Goal: Book appointment/travel/reservation

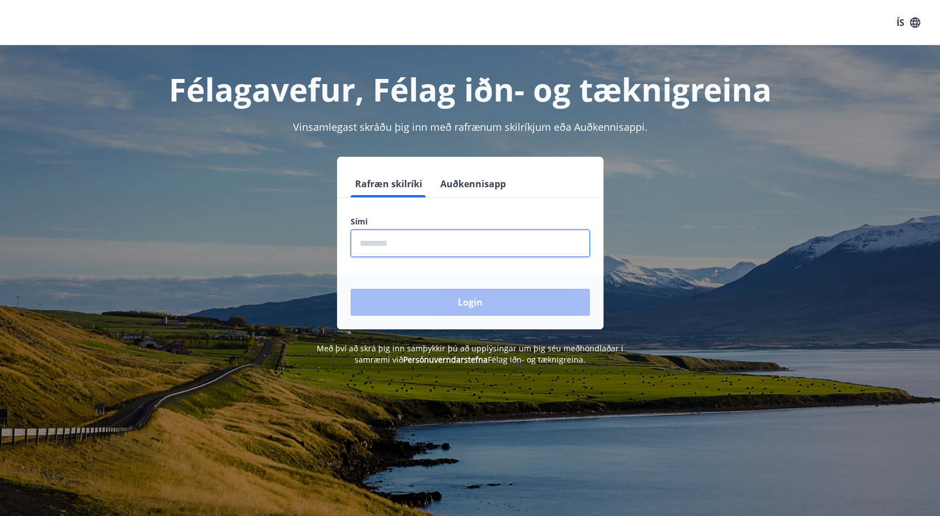
click at [407, 243] on input "phone" at bounding box center [469, 244] width 239 height 28
type input "********"
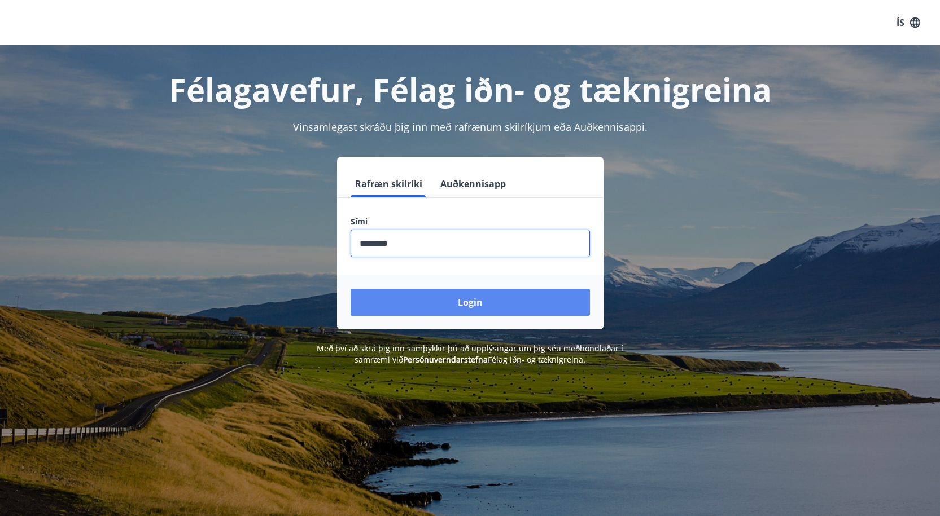
click at [475, 304] on button "Login" at bounding box center [469, 302] width 239 height 27
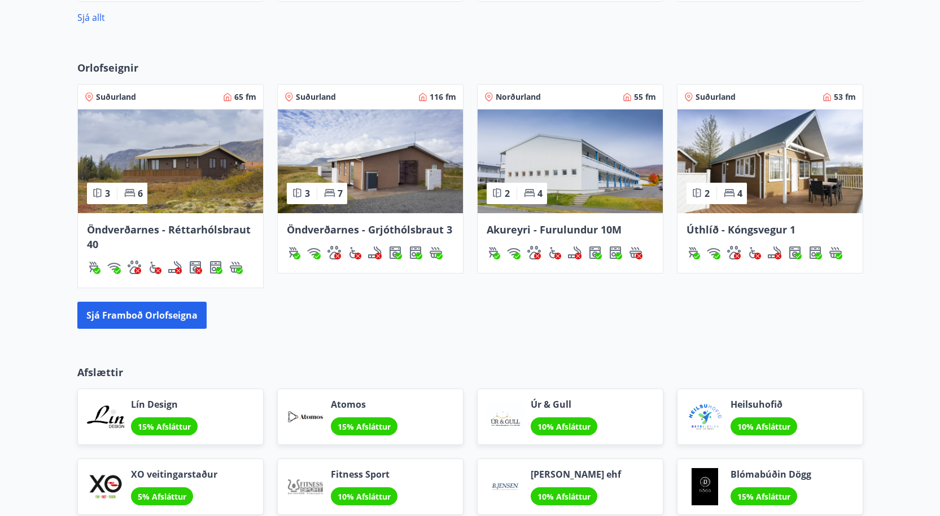
scroll to position [694, 0]
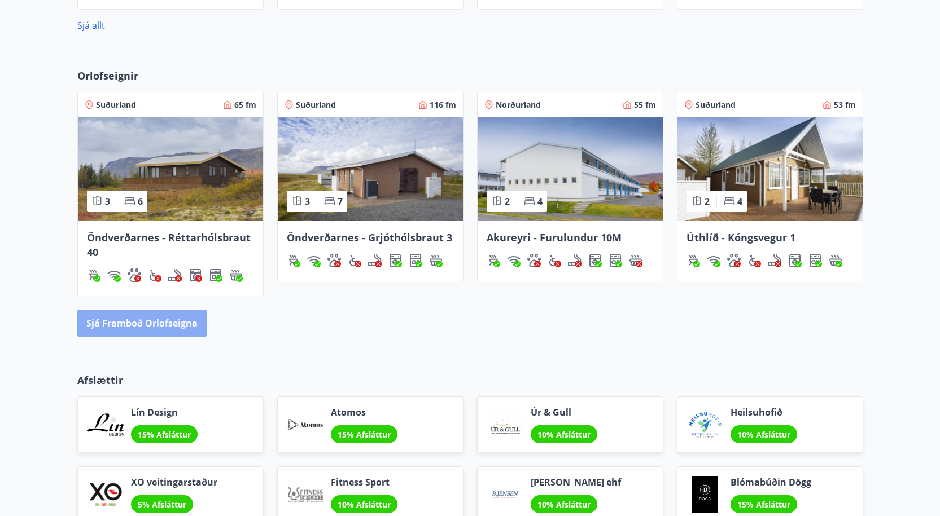
click at [160, 324] on button "Sjá framboð orlofseigna" at bounding box center [141, 323] width 129 height 27
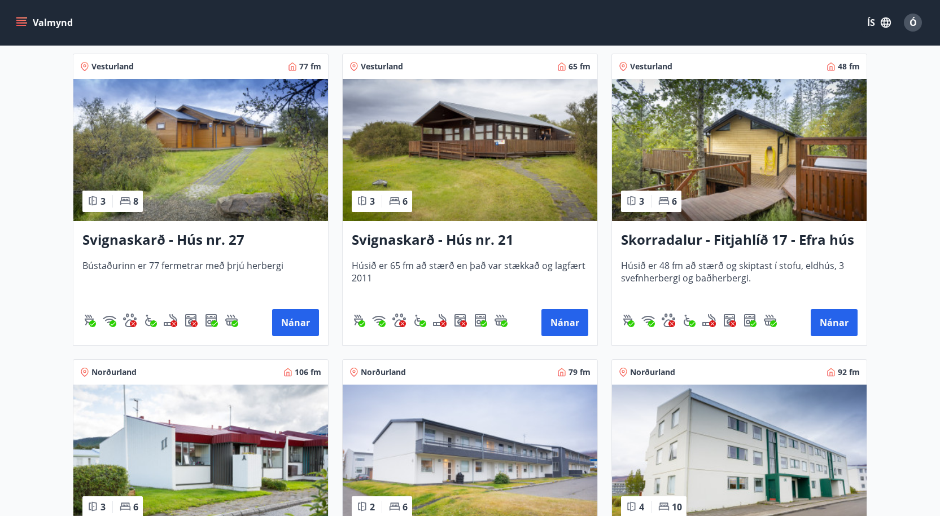
scroll to position [3047, 0]
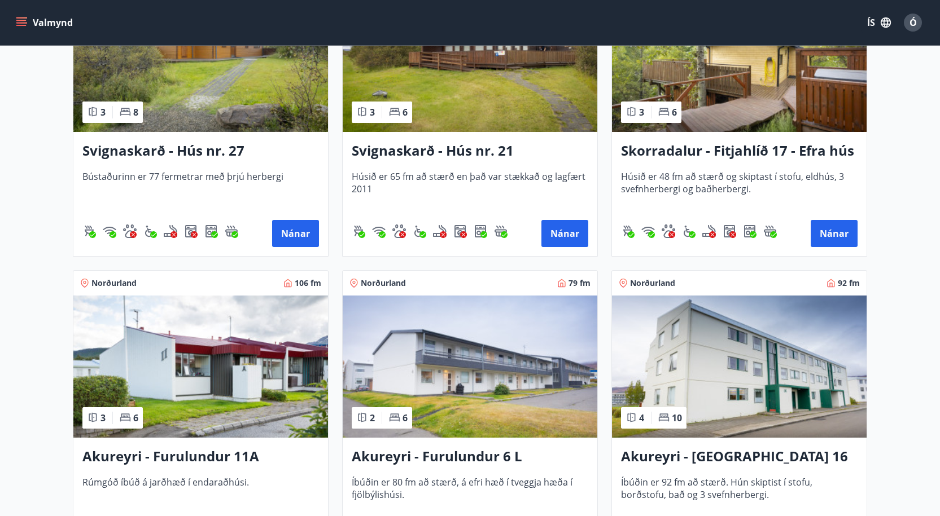
click at [242, 359] on img at bounding box center [200, 367] width 255 height 142
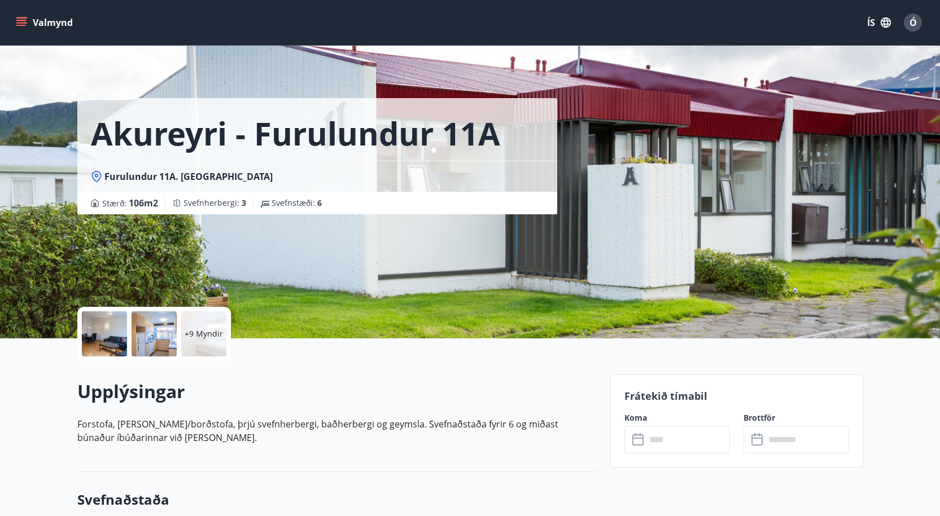
click at [115, 337] on div at bounding box center [104, 334] width 45 height 45
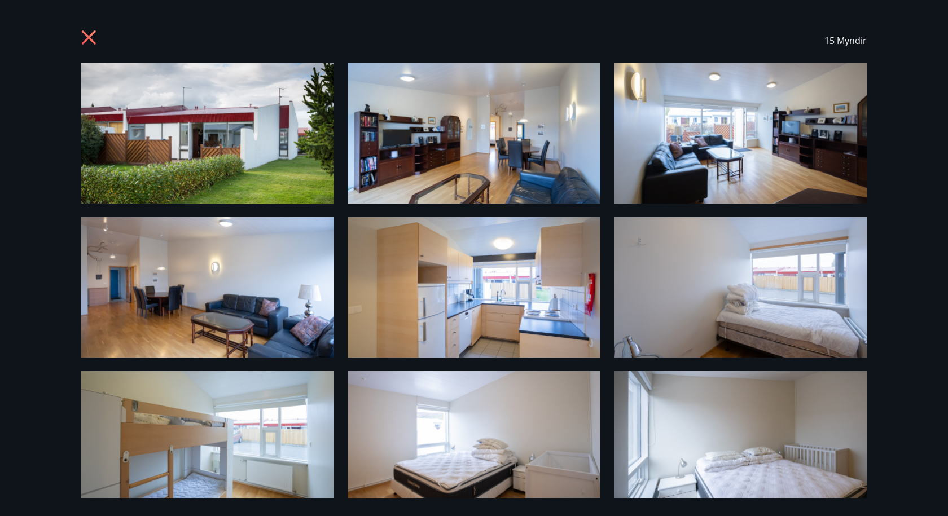
click at [87, 32] on icon at bounding box center [90, 39] width 18 height 18
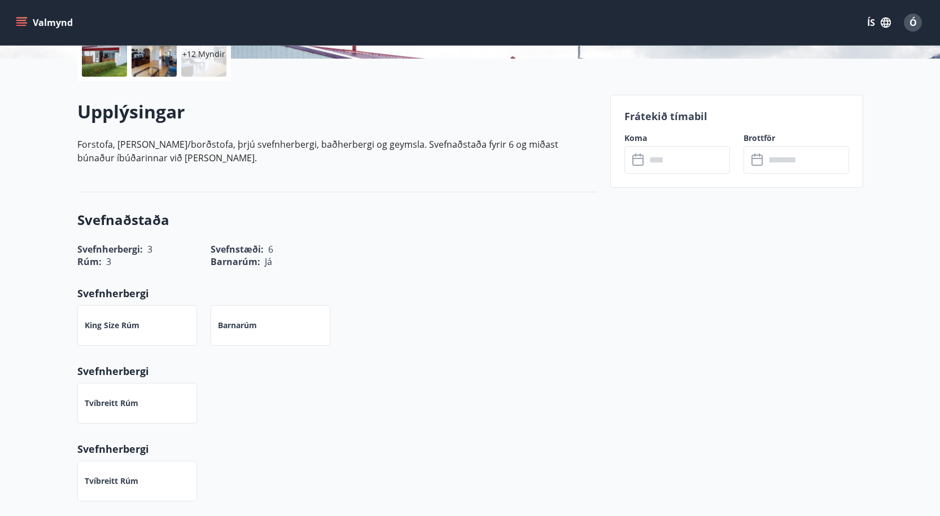
scroll to position [282, 0]
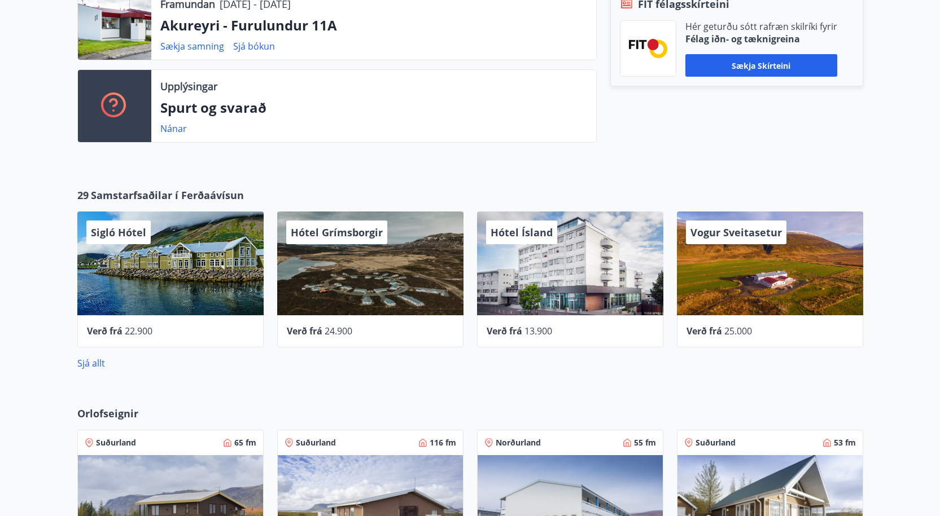
scroll to position [224, 0]
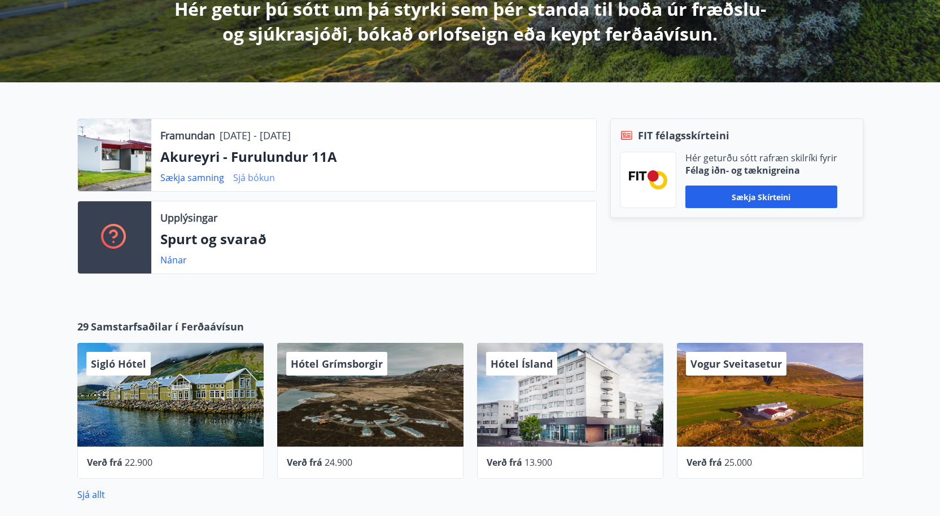
click at [248, 179] on link "Sjá bókun" at bounding box center [254, 178] width 42 height 12
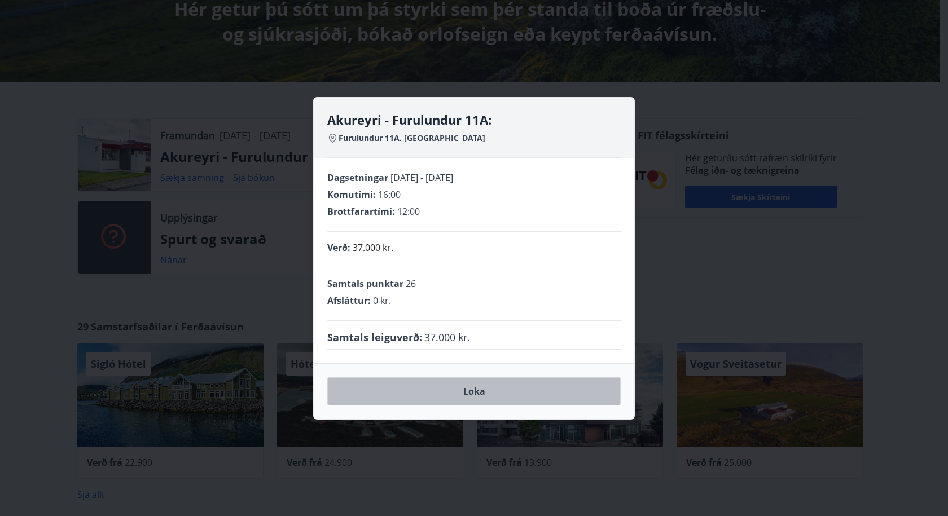
click at [469, 394] on button "Loka" at bounding box center [473, 392] width 293 height 28
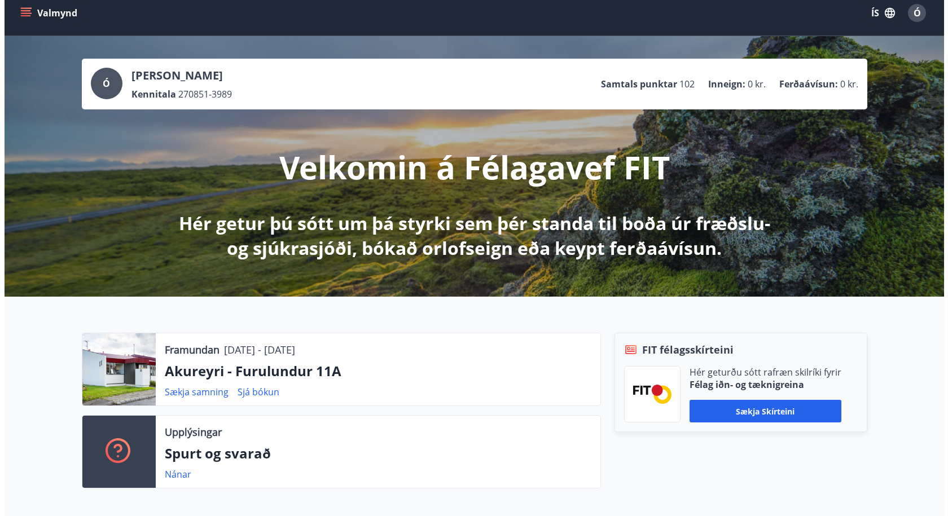
scroll to position [0, 0]
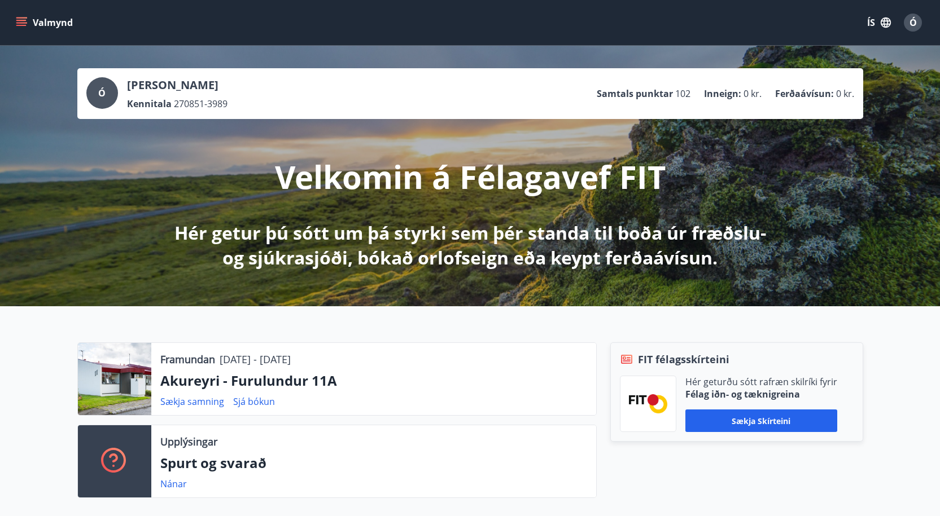
click at [913, 22] on span "Ó" at bounding box center [912, 22] width 7 height 12
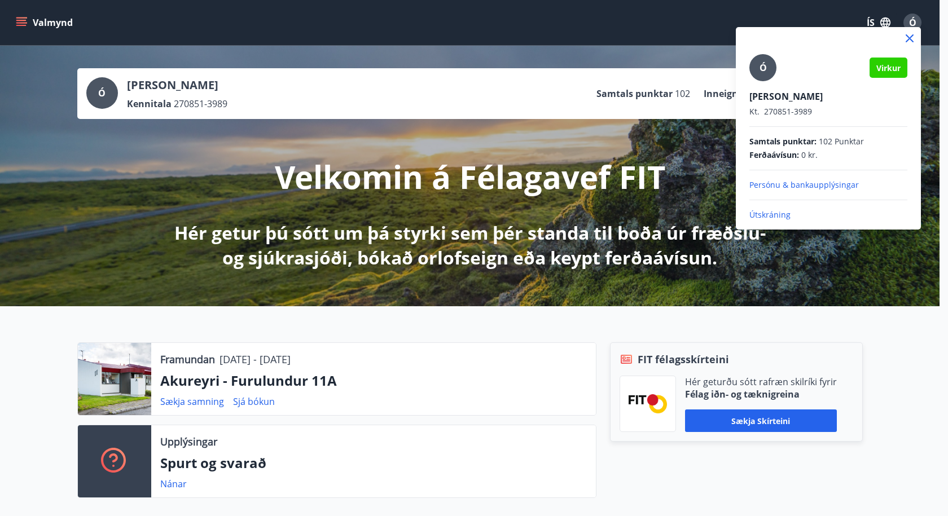
click at [767, 217] on p "Útskráning" at bounding box center [828, 214] width 158 height 11
